Goal: Transaction & Acquisition: Download file/media

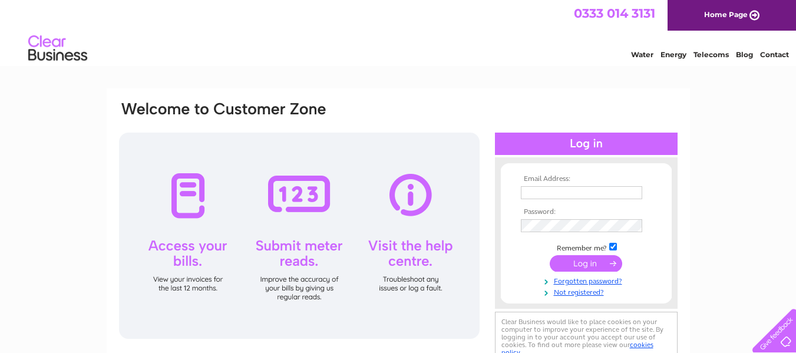
type input "martynallenradcliffe@hotmail.com"
click at [573, 263] on input "submit" at bounding box center [586, 263] width 72 height 16
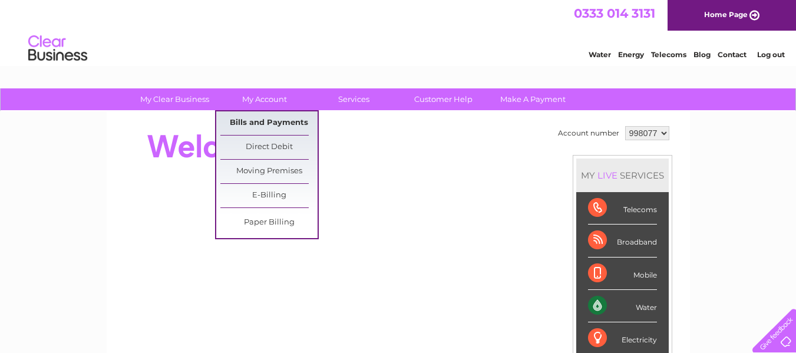
click at [258, 120] on link "Bills and Payments" at bounding box center [268, 123] width 97 height 24
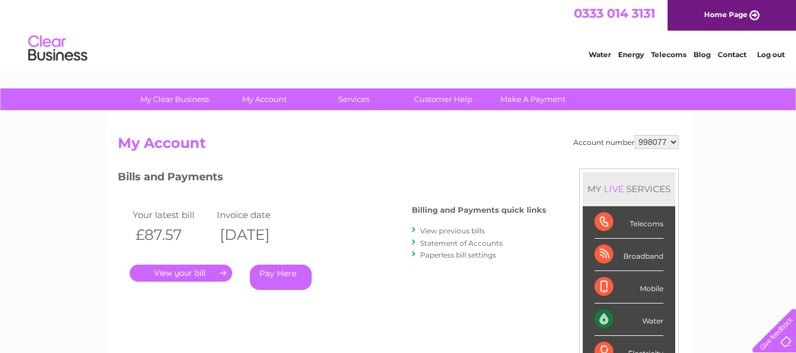
click at [182, 275] on link "." at bounding box center [181, 273] width 103 height 17
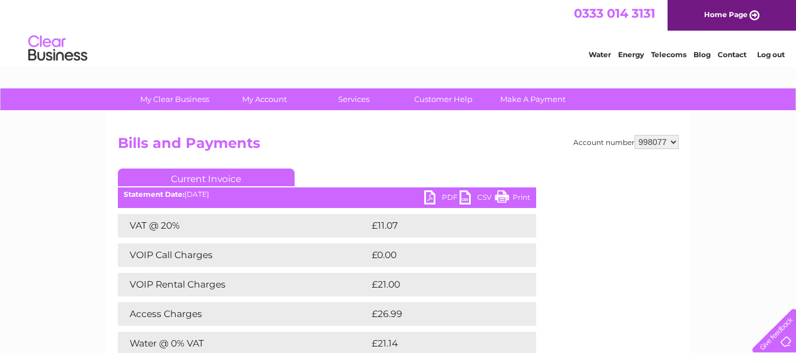
click at [432, 198] on link "PDF" at bounding box center [441, 198] width 35 height 17
click at [769, 54] on link "Log out" at bounding box center [771, 54] width 28 height 9
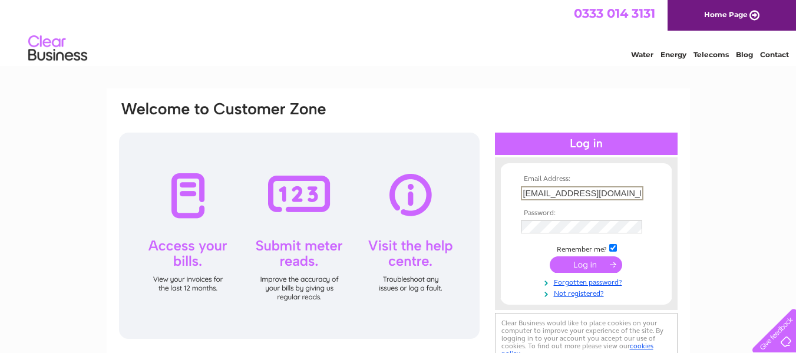
click at [597, 191] on input "martynallenradcliffe@hotmail.com" at bounding box center [582, 193] width 123 height 14
type input "martynallen1@hotmail.co.uk"
click at [602, 266] on input "submit" at bounding box center [586, 263] width 72 height 16
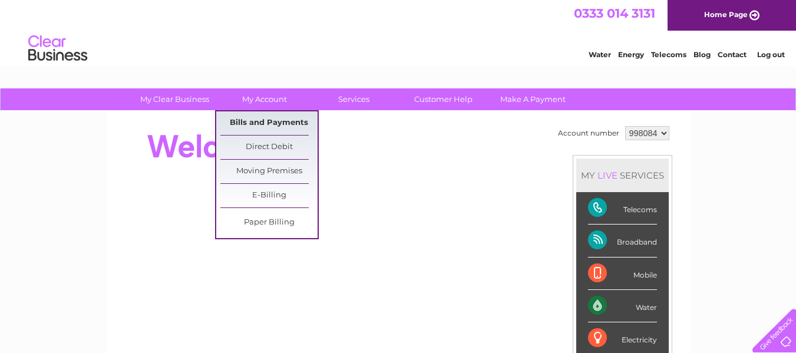
click at [252, 124] on link "Bills and Payments" at bounding box center [268, 123] width 97 height 24
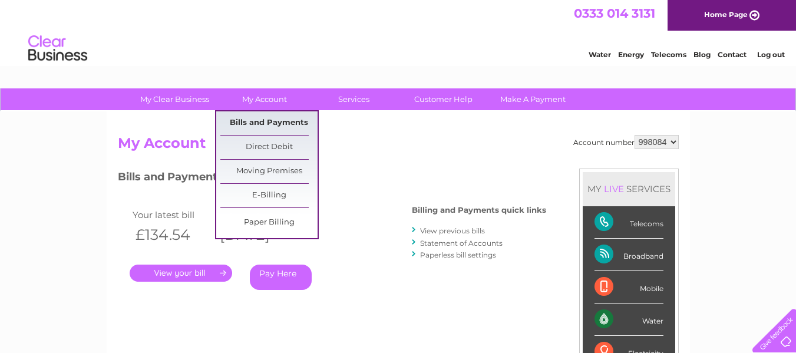
click at [262, 124] on link "Bills and Payments" at bounding box center [268, 123] width 97 height 24
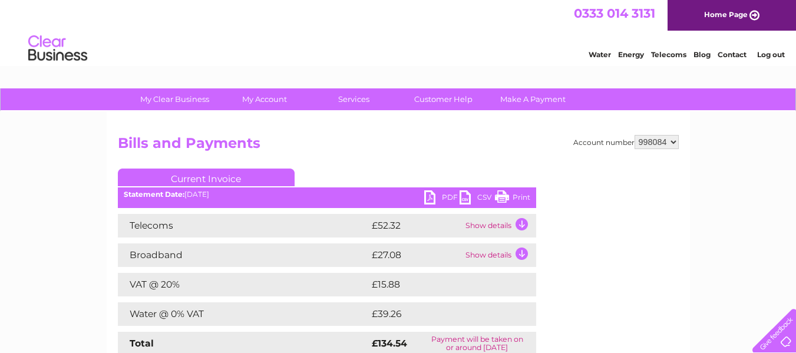
click at [428, 190] on ul "Current Invoice" at bounding box center [327, 179] width 418 height 22
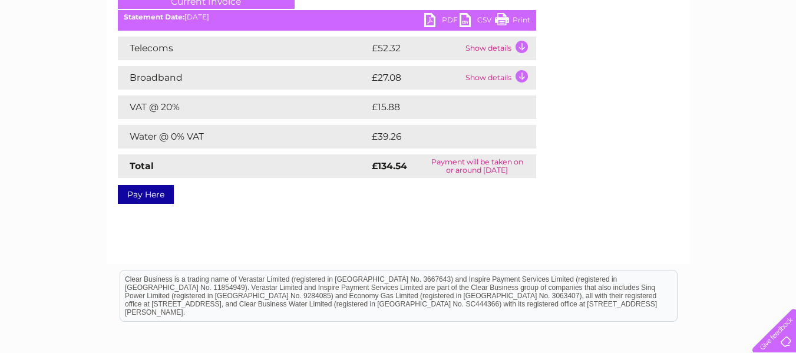
scroll to position [185, 0]
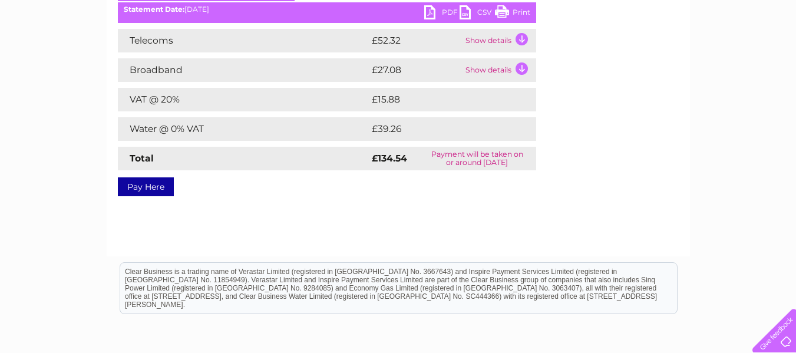
drag, startPoint x: 795, startPoint y: 212, endPoint x: 797, endPoint y: 144, distance: 67.2
click at [795, 144] on html "My Clear Business Login Details My Details My Preferences Link Account My Accou…" at bounding box center [398, 141] width 796 height 652
click at [434, 11] on link "PDF" at bounding box center [441, 13] width 35 height 17
click at [772, 75] on div "My Clear Business Login Details My Details My Preferences Link Account My Accou…" at bounding box center [398, 180] width 796 height 554
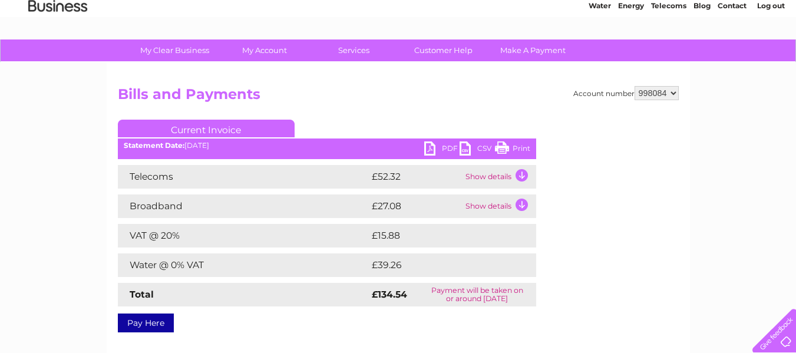
scroll to position [48, 0]
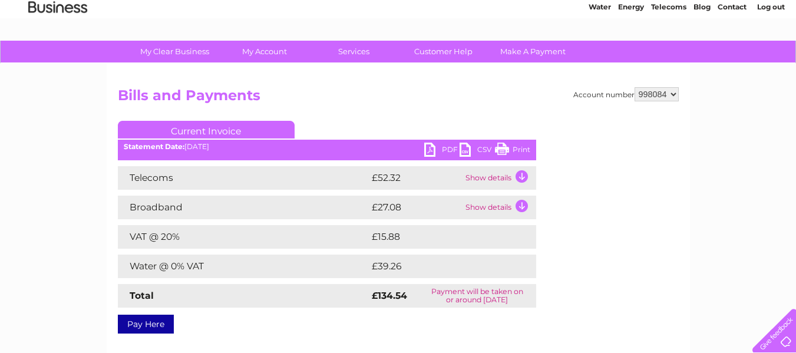
click at [428, 150] on link "PDF" at bounding box center [441, 151] width 35 height 17
